Goal: Navigation & Orientation: Go to known website

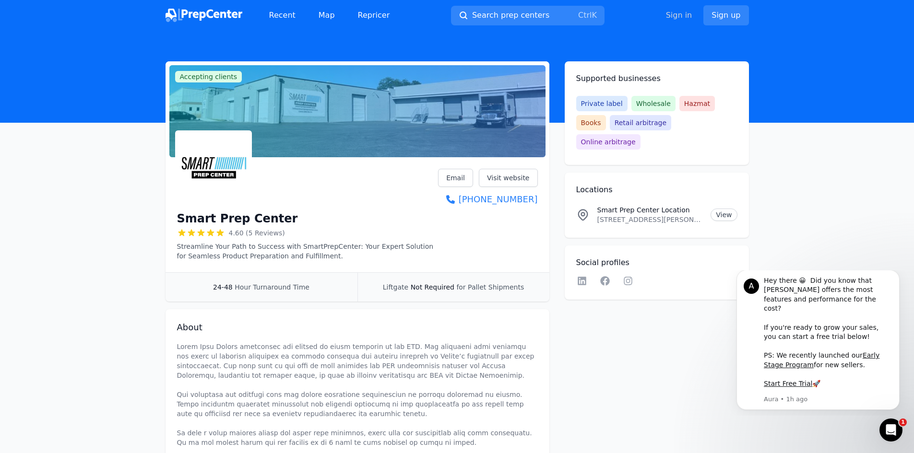
click at [687, 16] on link "Sign in" at bounding box center [679, 16] width 26 height 12
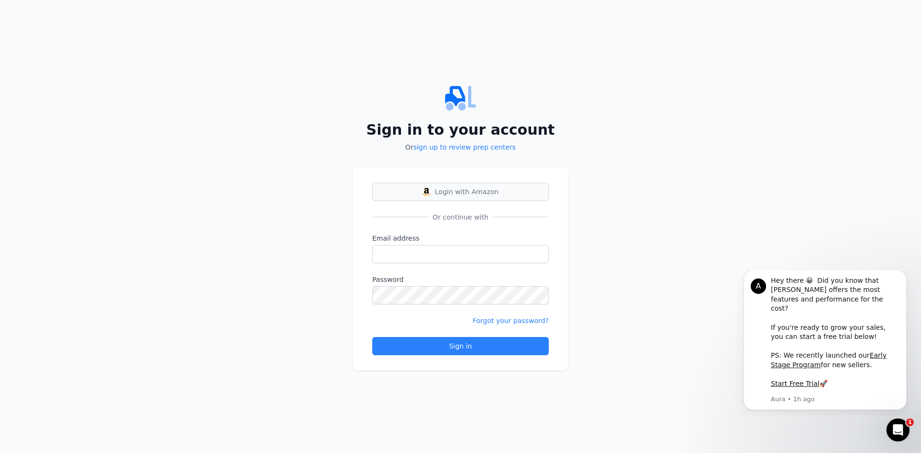
click at [443, 187] on span "Login with Amazon" at bounding box center [467, 192] width 64 height 10
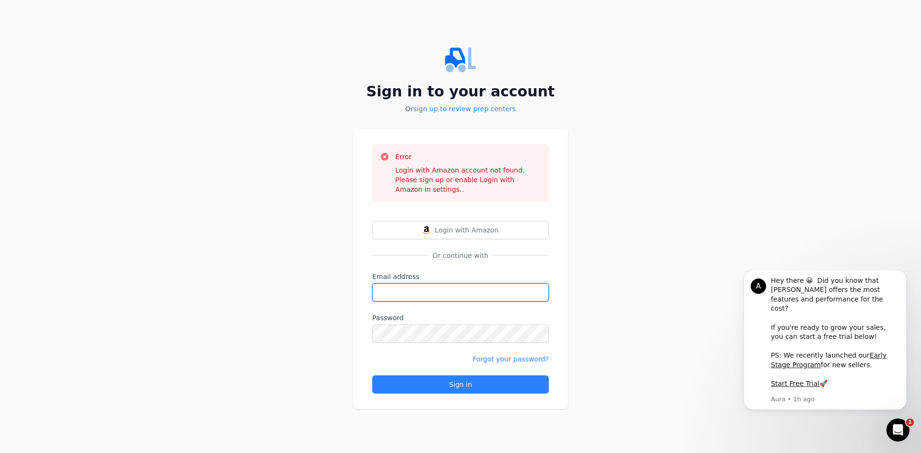
click at [431, 286] on input "Email address" at bounding box center [460, 293] width 177 height 18
type input "nittoj@itsnittodashepherd.com"
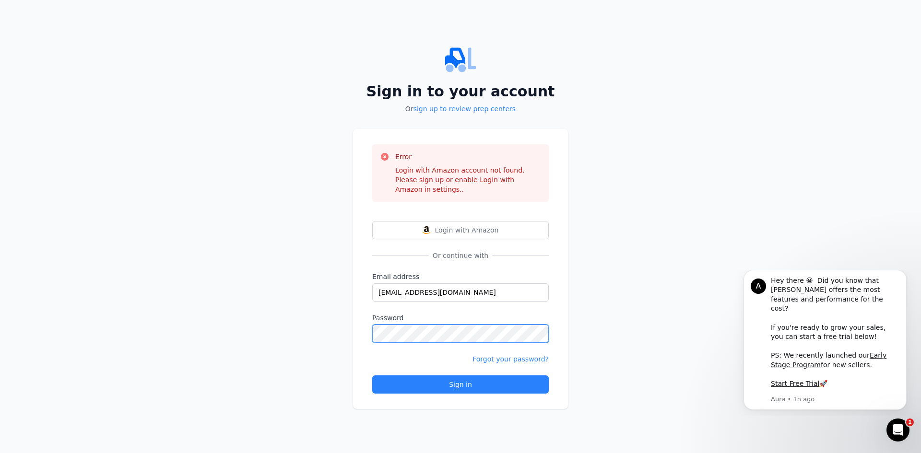
click at [372, 376] on button "Sign in" at bounding box center [460, 385] width 177 height 18
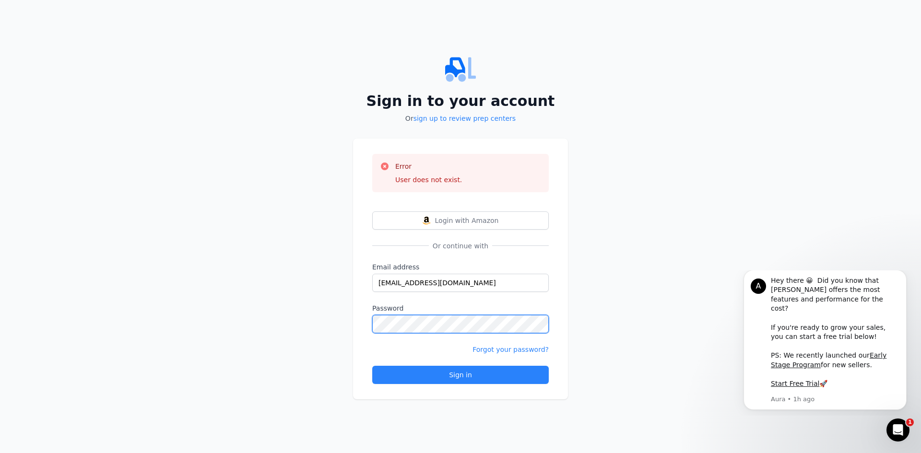
click at [333, 328] on div "Sign in to your account Or sign up to review prep centers Error User does not e…" at bounding box center [460, 226] width 921 height 453
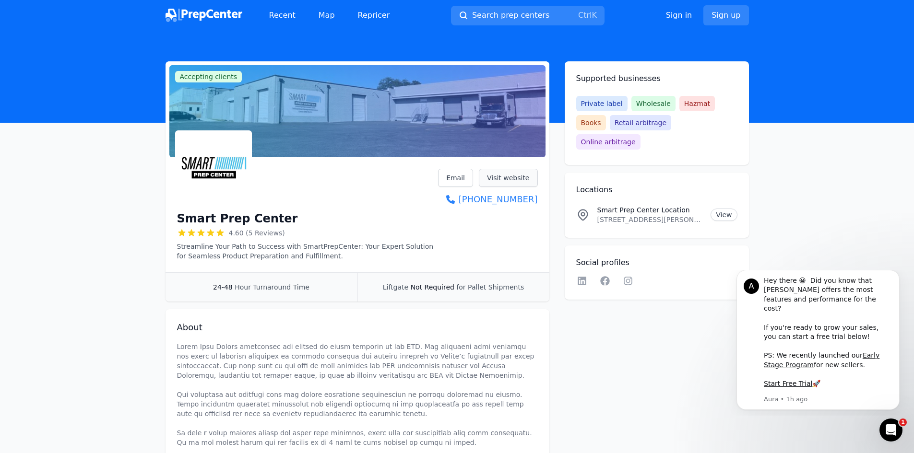
click at [504, 180] on link "Visit website" at bounding box center [508, 178] width 59 height 18
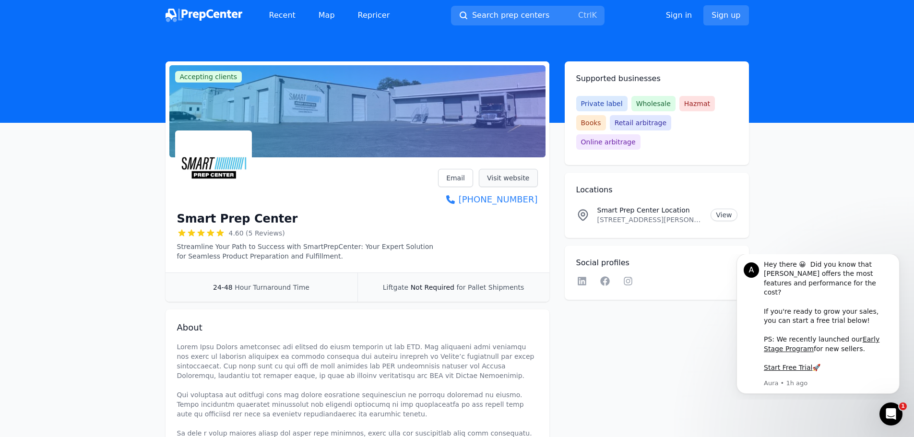
click at [502, 180] on link "Visit website" at bounding box center [508, 178] width 59 height 18
click at [498, 182] on link "Visit website" at bounding box center [508, 178] width 59 height 18
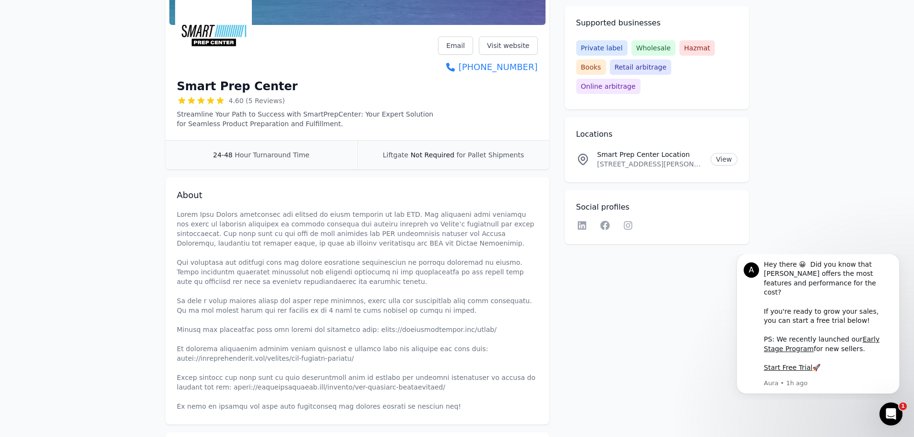
scroll to position [48, 0]
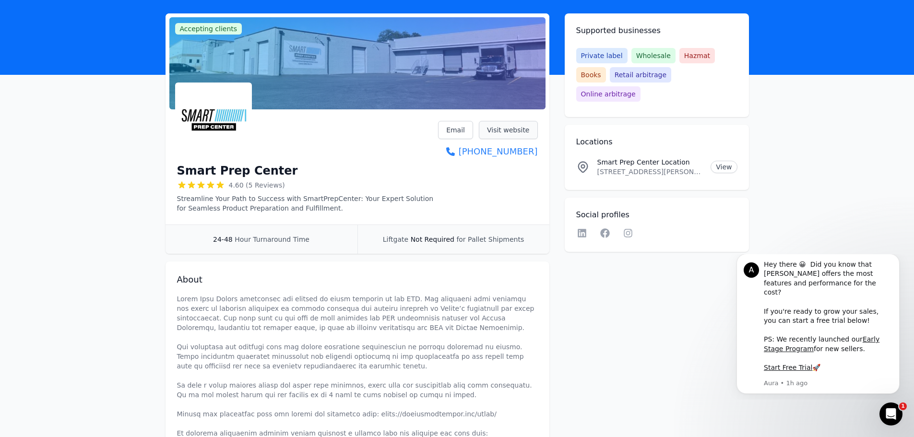
click at [508, 132] on link "Visit website" at bounding box center [508, 130] width 59 height 18
